Goal: Task Accomplishment & Management: Manage account settings

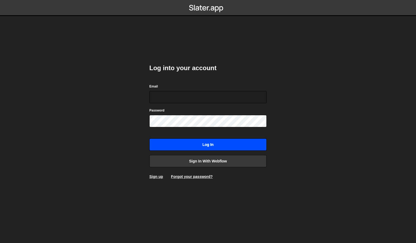
type input "[EMAIL_ADDRESS][DOMAIN_NAME]"
click at [206, 144] on input "Log in" at bounding box center [207, 144] width 117 height 12
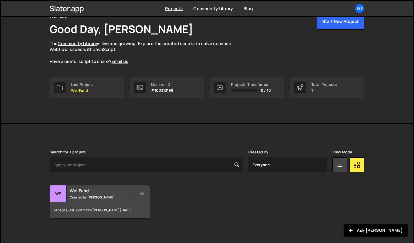
scroll to position [32, 0]
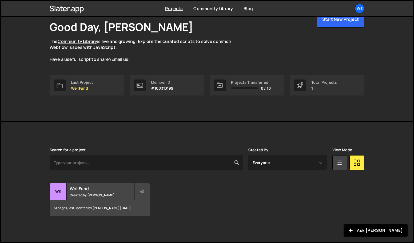
click at [142, 193] on icon at bounding box center [142, 191] width 4 height 5
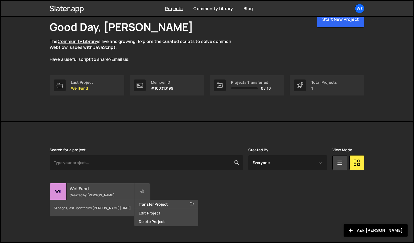
click at [101, 189] on h2 "WellFund" at bounding box center [102, 189] width 64 height 6
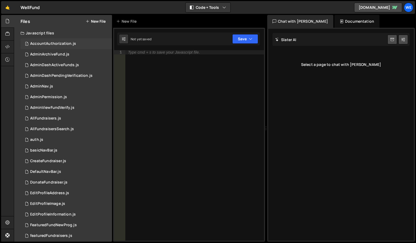
click at [55, 42] on div "AccountAuthorization.js" at bounding box center [53, 43] width 46 height 5
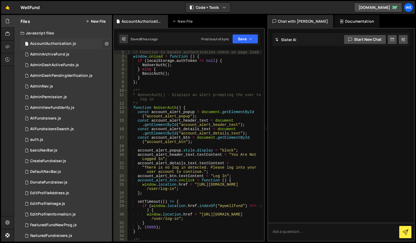
click at [102, 43] on button at bounding box center [107, 44] width 10 height 10
type input "AccountAuthorization"
radio input "true"
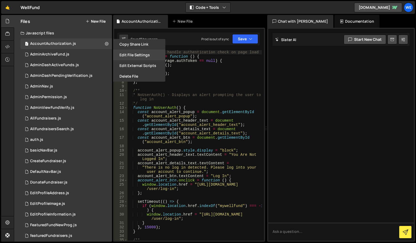
click at [133, 56] on button "Edit File Settings" at bounding box center [139, 55] width 52 height 11
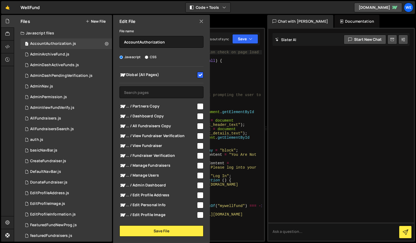
click at [199, 76] on input "checkbox" at bounding box center [200, 75] width 6 height 6
click at [199, 75] on input "checkbox" at bounding box center [200, 75] width 6 height 6
checkbox input "true"
click at [161, 232] on button "Save File" at bounding box center [162, 230] width 84 height 11
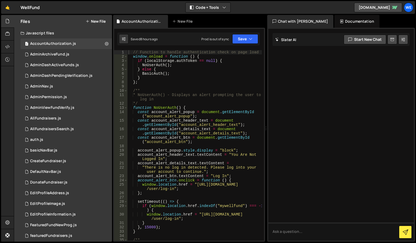
click at [23, 7] on div "WellFund ⚠️ Code is being edited in another browser" at bounding box center [30, 7] width 19 height 6
click at [9, 6] on link "🤙" at bounding box center [7, 7] width 13 height 13
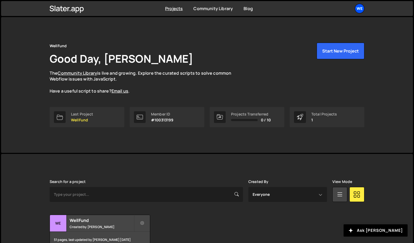
click at [362, 11] on div "We" at bounding box center [360, 9] width 10 height 10
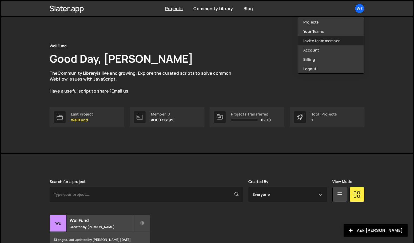
click at [330, 39] on link "Invite team member" at bounding box center [331, 40] width 66 height 9
